Goal: Navigation & Orientation: Find specific page/section

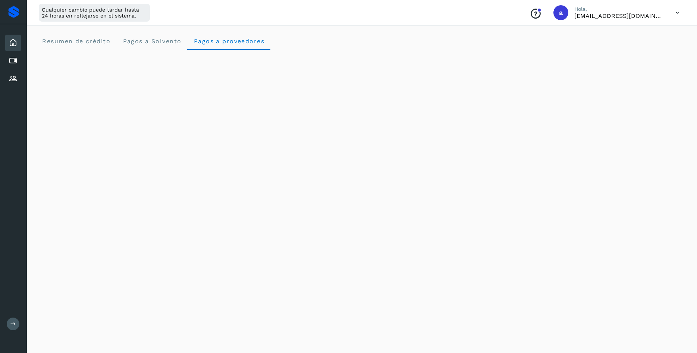
click at [675, 14] on icon at bounding box center [677, 12] width 15 height 15
click at [645, 44] on div "Cerrar sesión" at bounding box center [640, 48] width 89 height 14
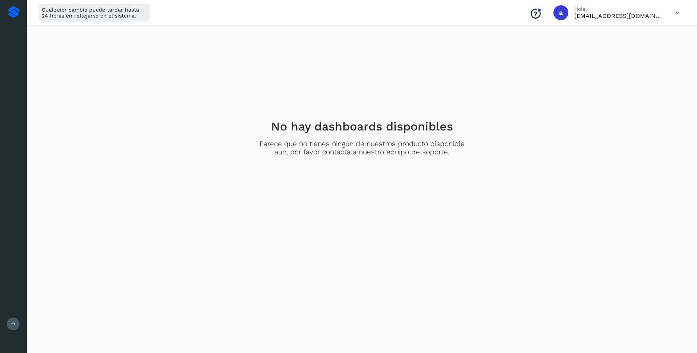
click at [186, 84] on div "No hay dashboards disponibles Parece que no tienes ningún de nuestros producto …" at bounding box center [362, 138] width 652 height 212
click at [674, 14] on icon at bounding box center [677, 12] width 15 height 15
click at [425, 178] on div at bounding box center [348, 176] width 697 height 353
drag, startPoint x: 685, startPoint y: 5, endPoint x: 677, endPoint y: 16, distance: 13.6
click at [683, 7] on div "Conoce nuestros beneficios a Hola, [EMAIL_ADDRESS][DOMAIN_NAME]" at bounding box center [605, 12] width 162 height 17
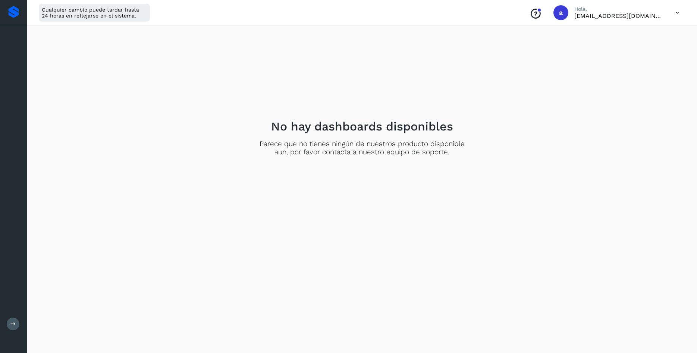
click at [675, 17] on icon at bounding box center [677, 12] width 15 height 15
click at [648, 45] on div "Cerrar sesión" at bounding box center [640, 48] width 89 height 14
click at [569, 109] on div "No hay dashboards disponibles Parece que no tienes ningún de nuestros producto …" at bounding box center [362, 138] width 652 height 212
click at [577, 16] on p "[EMAIL_ADDRESS][DOMAIN_NAME]" at bounding box center [619, 15] width 90 height 7
click at [557, 12] on div "a" at bounding box center [561, 12] width 15 height 15
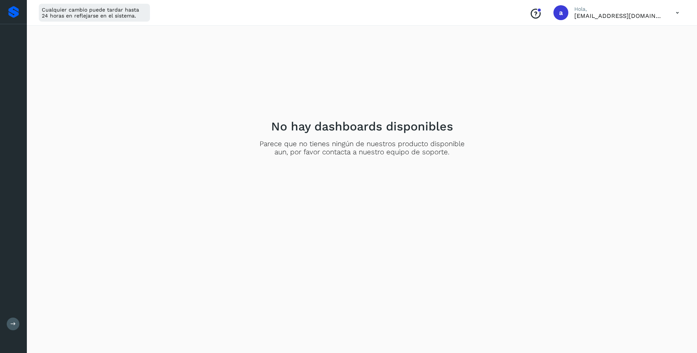
click at [539, 12] on div at bounding box center [539, 10] width 4 height 4
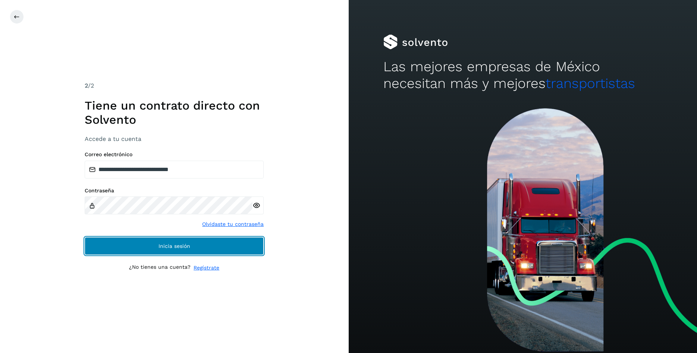
click at [162, 251] on button "Inicia sesión" at bounding box center [174, 246] width 179 height 18
